Goal: Transaction & Acquisition: Purchase product/service

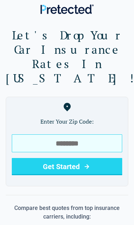
click at [113, 134] on input "tel" at bounding box center [67, 143] width 111 height 18
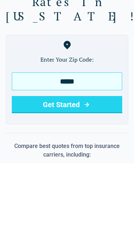
type input "*****"
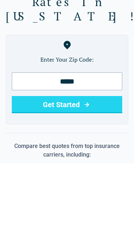
click at [31, 158] on button "Get Started" at bounding box center [67, 166] width 111 height 17
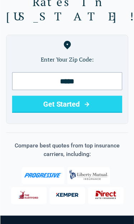
scroll to position [62, 0]
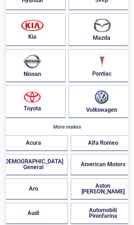
scroll to position [231, 0]
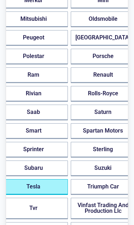
click at [40, 195] on button "Tesla" at bounding box center [33, 187] width 69 height 16
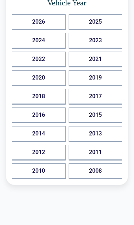
scroll to position [0, 0]
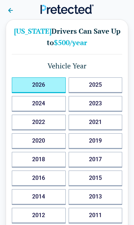
click at [32, 78] on button "2026" at bounding box center [39, 85] width 54 height 16
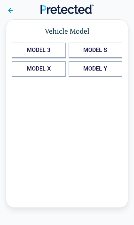
click at [106, 71] on Y "MODEL Y" at bounding box center [96, 69] width 54 height 16
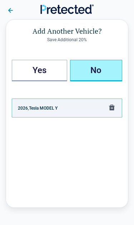
click at [107, 73] on button "No" at bounding box center [96, 70] width 53 height 21
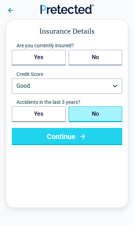
click at [115, 87] on button "Good" at bounding box center [67, 85] width 111 height 15
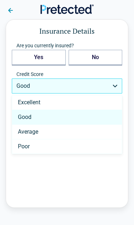
click at [27, 101] on span "Excellent" at bounding box center [29, 103] width 23 height 6
select select "*********"
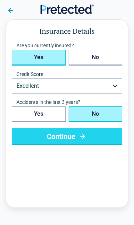
click at [25, 56] on button "Yes" at bounding box center [39, 58] width 54 height 16
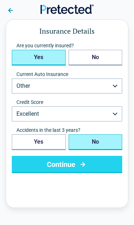
click at [22, 88] on button "Other" at bounding box center [67, 85] width 111 height 15
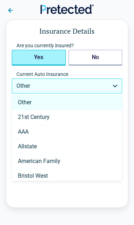
click at [24, 144] on span "Allstate" at bounding box center [27, 147] width 19 height 6
select select "********"
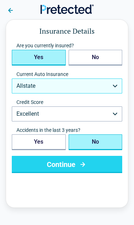
click at [100, 167] on button "Continue" at bounding box center [67, 164] width 111 height 17
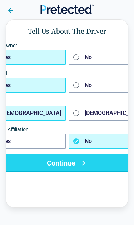
click at [101, 163] on button "Continue" at bounding box center [67, 162] width 164 height 17
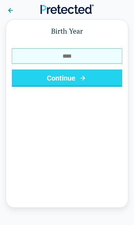
click at [54, 50] on input "Birth Year" at bounding box center [67, 55] width 111 height 15
type input "****"
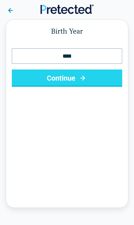
click at [35, 79] on button "Continue" at bounding box center [67, 78] width 111 height 17
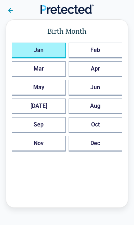
click at [25, 46] on button "Jan" at bounding box center [39, 51] width 54 height 16
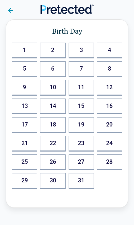
click at [84, 123] on button "19" at bounding box center [81, 125] width 25 height 16
